Goal: Information Seeking & Learning: Find specific fact

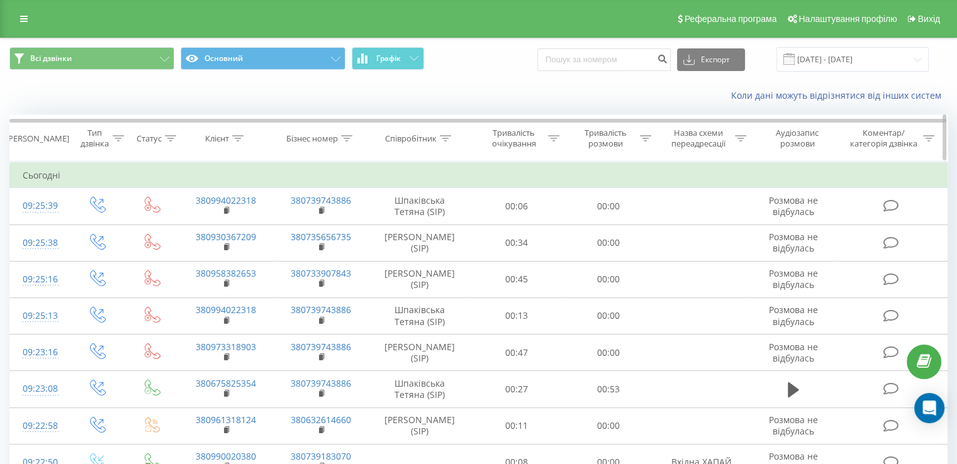
click at [453, 137] on div "Співробітник" at bounding box center [420, 138] width 103 height 11
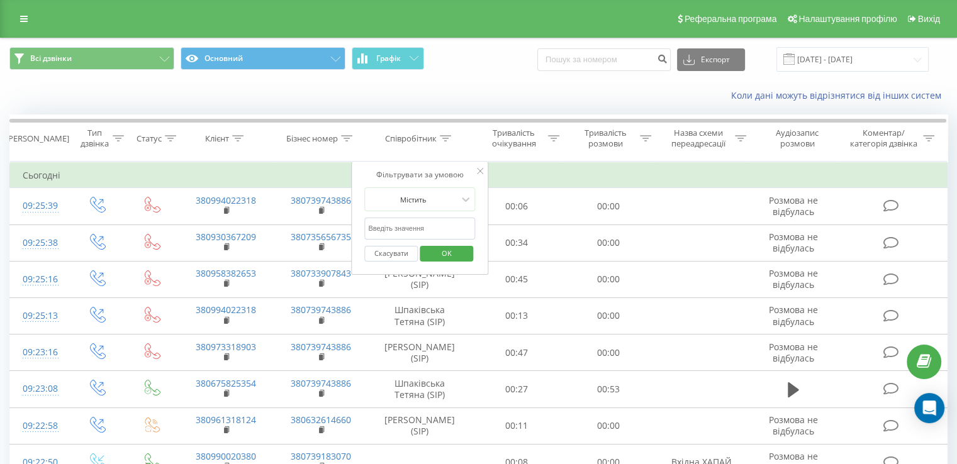
click at [402, 230] on input "text" at bounding box center [419, 229] width 111 height 22
type input "[PERSON_NAME]"
click at [458, 252] on span "OK" at bounding box center [446, 252] width 35 height 19
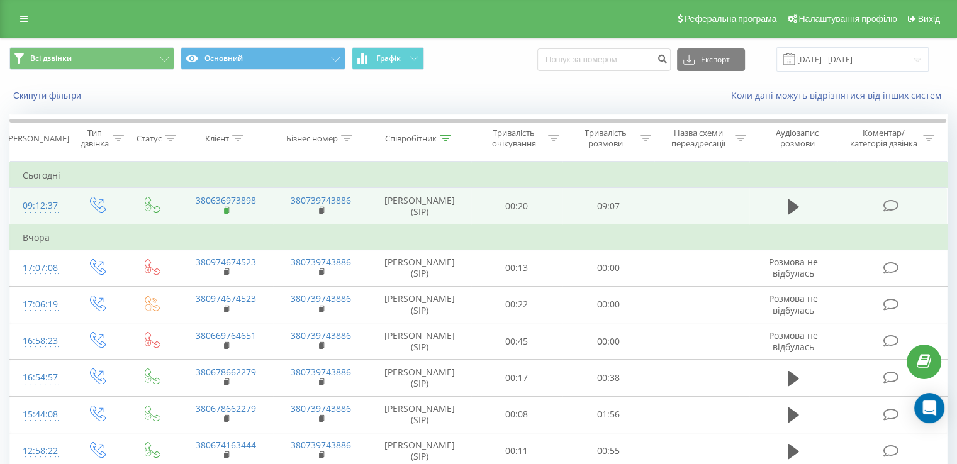
click at [225, 208] on rect at bounding box center [226, 211] width 4 height 6
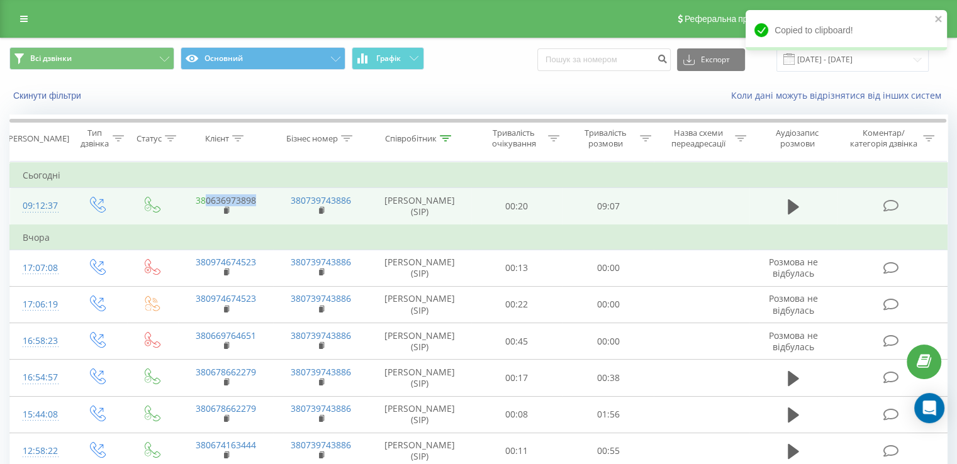
drag, startPoint x: 259, startPoint y: 199, endPoint x: 204, endPoint y: 202, distance: 55.4
click at [204, 202] on td "380636973898" at bounding box center [225, 206] width 95 height 37
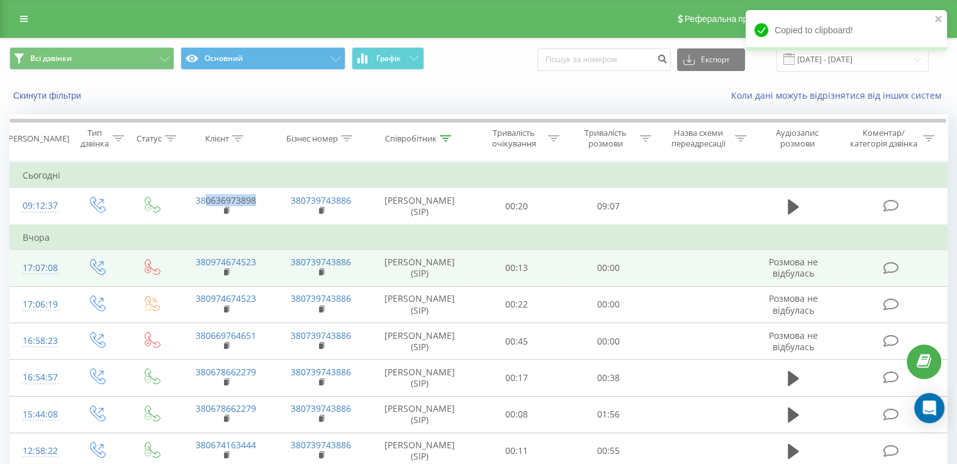
copy link "0636973898"
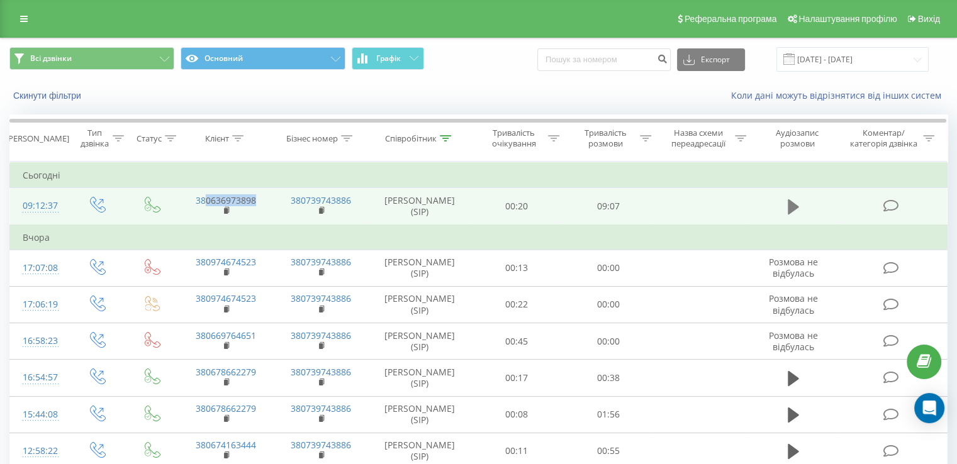
click at [787, 205] on icon at bounding box center [792, 207] width 11 height 18
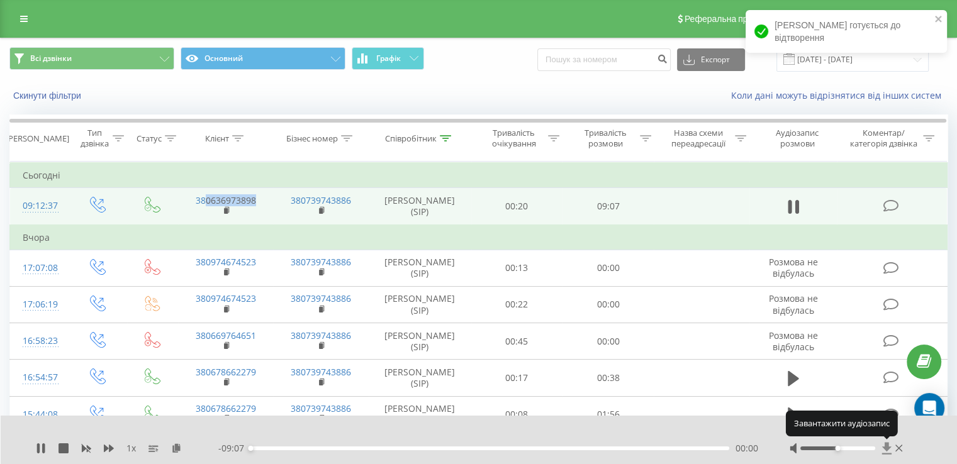
click at [885, 447] on icon at bounding box center [885, 448] width 9 height 12
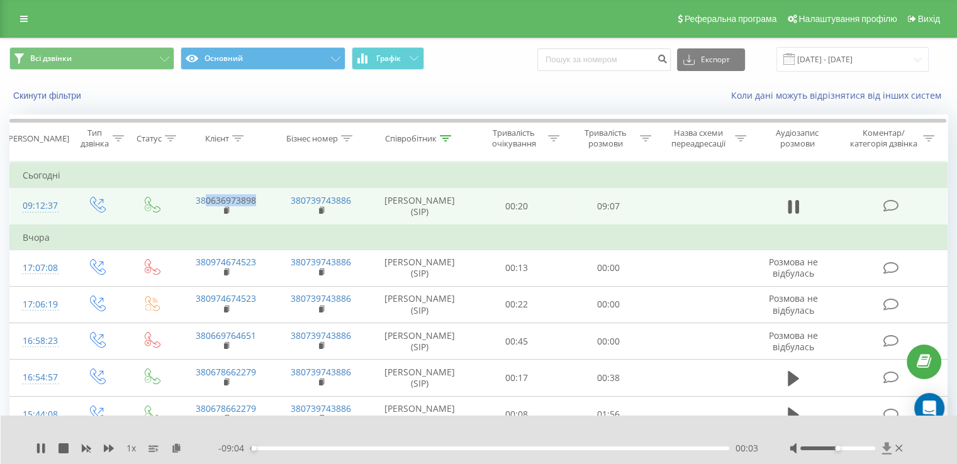
click at [886, 449] on icon at bounding box center [885, 448] width 9 height 12
click at [37, 444] on icon at bounding box center [38, 448] width 3 height 10
click at [224, 209] on rect at bounding box center [226, 211] width 4 height 6
drag, startPoint x: 269, startPoint y: 204, endPoint x: 206, endPoint y: 204, distance: 63.5
click at [206, 204] on td "380636973898" at bounding box center [225, 206] width 95 height 37
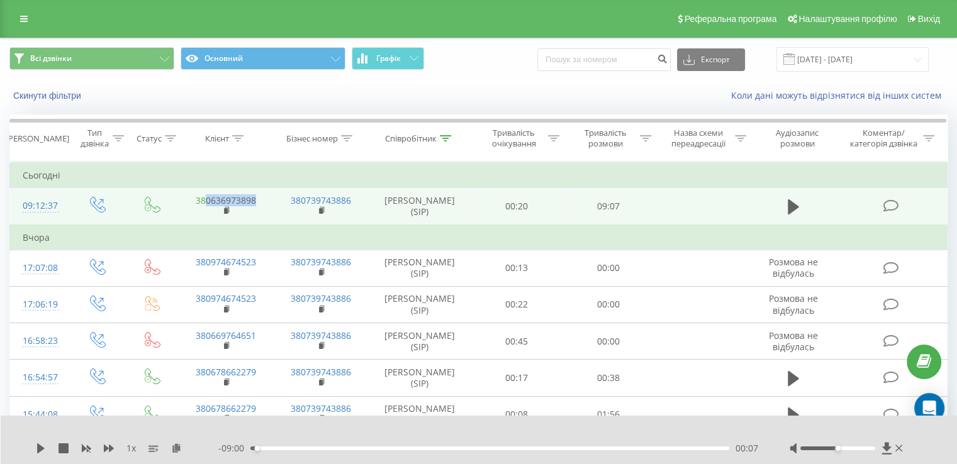
copy link "0636973898"
